Goal: Share content

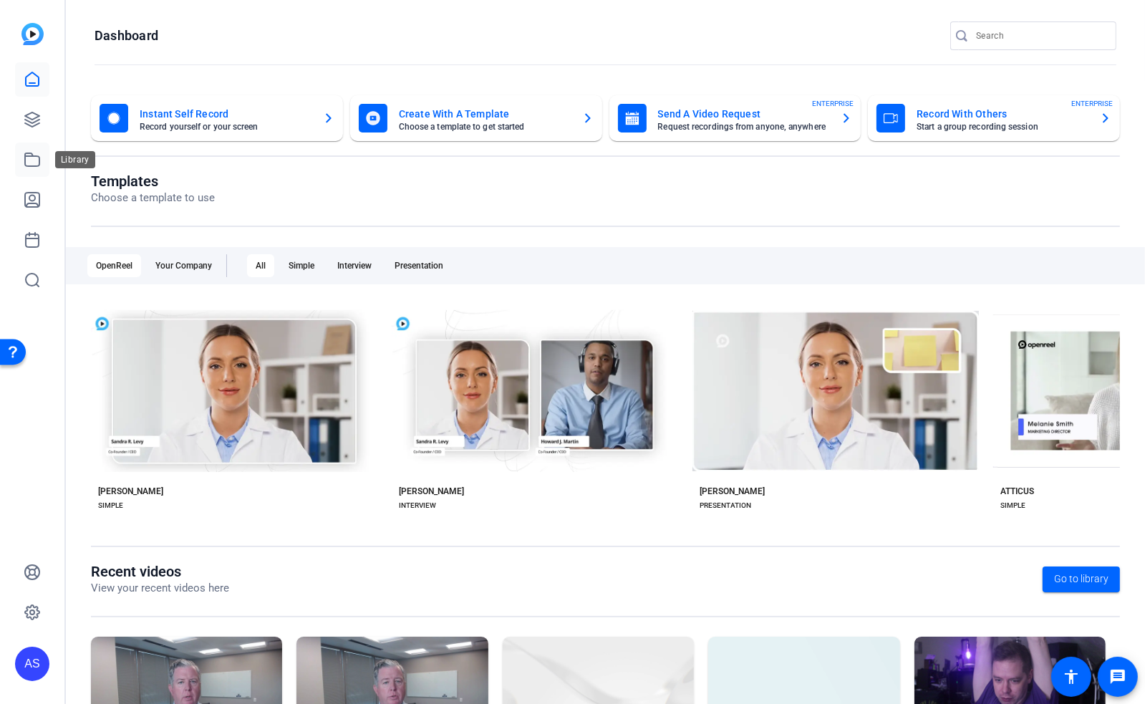
click at [39, 155] on icon at bounding box center [32, 159] width 17 height 17
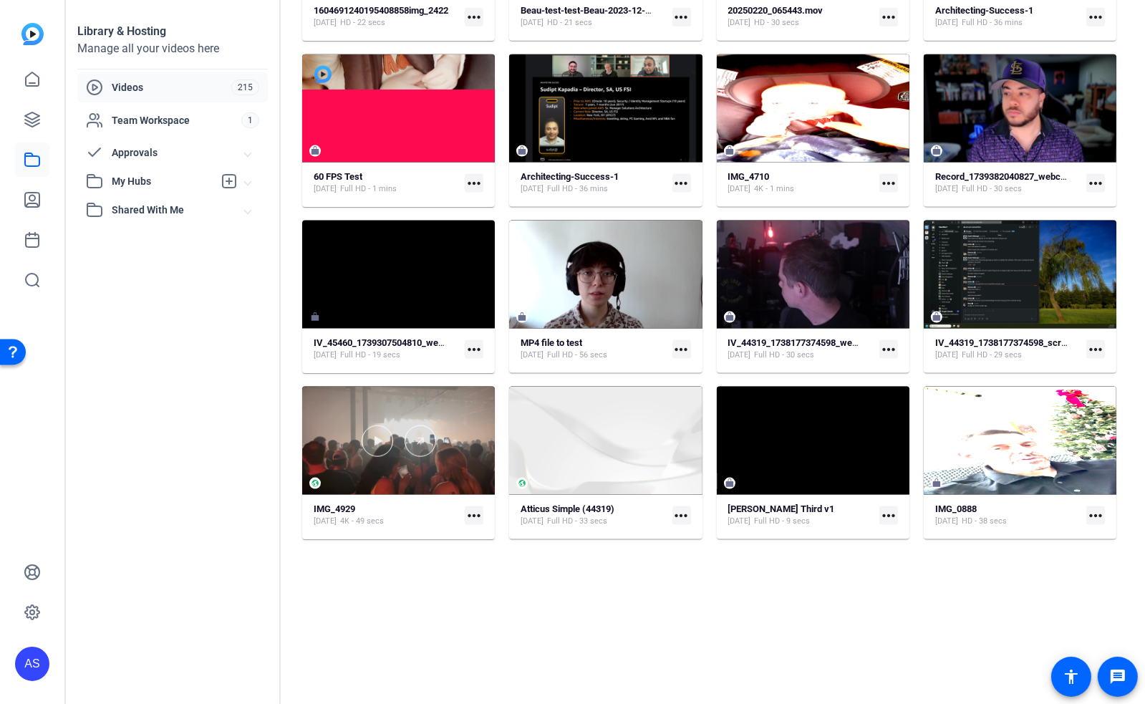
scroll to position [2069, 0]
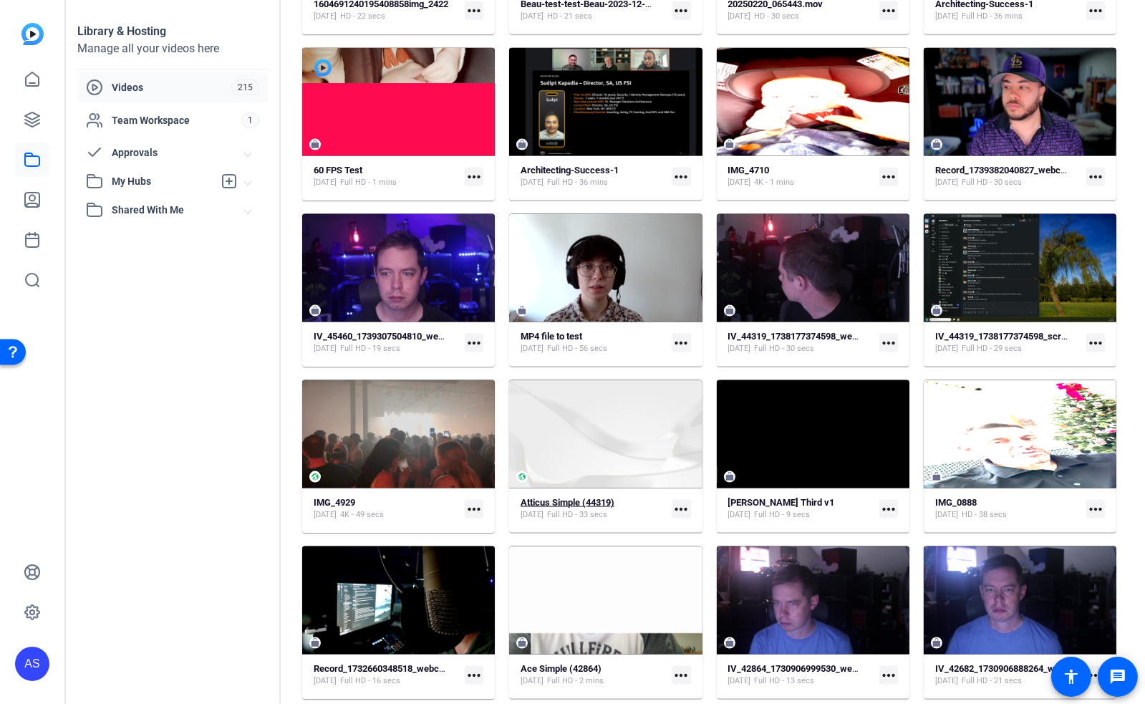
click at [561, 505] on strong "Atticus Simple (44319)" at bounding box center [567, 502] width 94 height 11
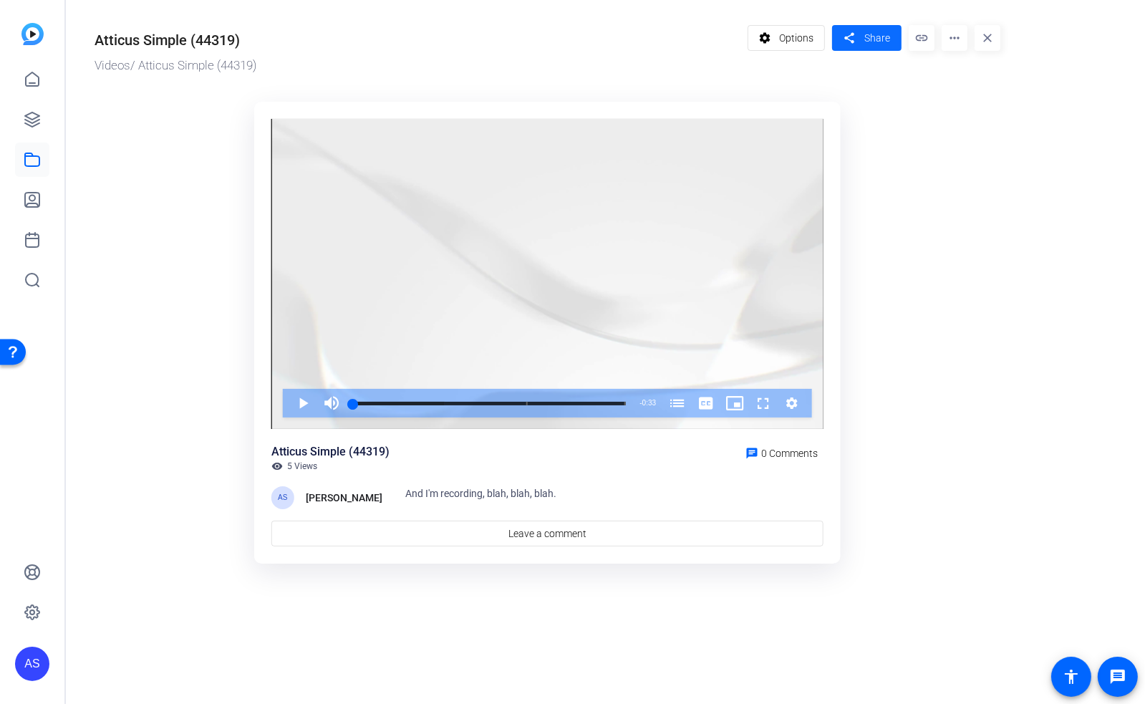
click at [868, 42] on span "Share" at bounding box center [877, 38] width 26 height 15
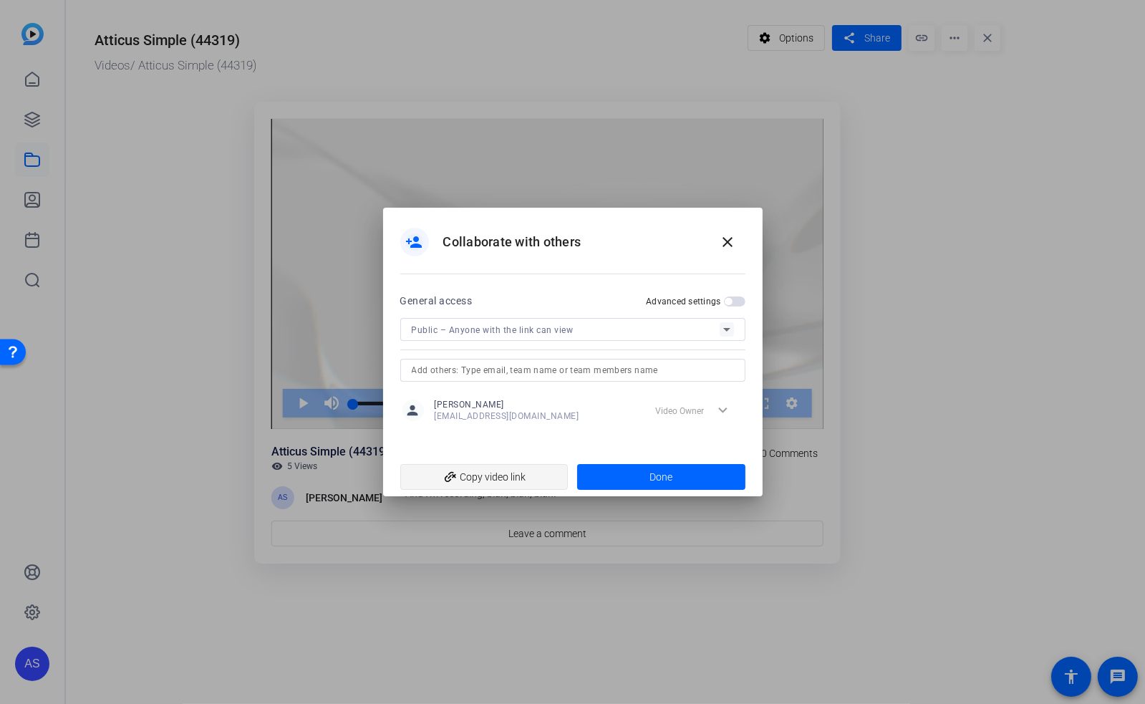
click at [483, 472] on span "add_link Copy video link" at bounding box center [484, 476] width 145 height 27
click at [725, 241] on mat-icon "close" at bounding box center [727, 241] width 17 height 17
